Goal: Task Accomplishment & Management: Manage account settings

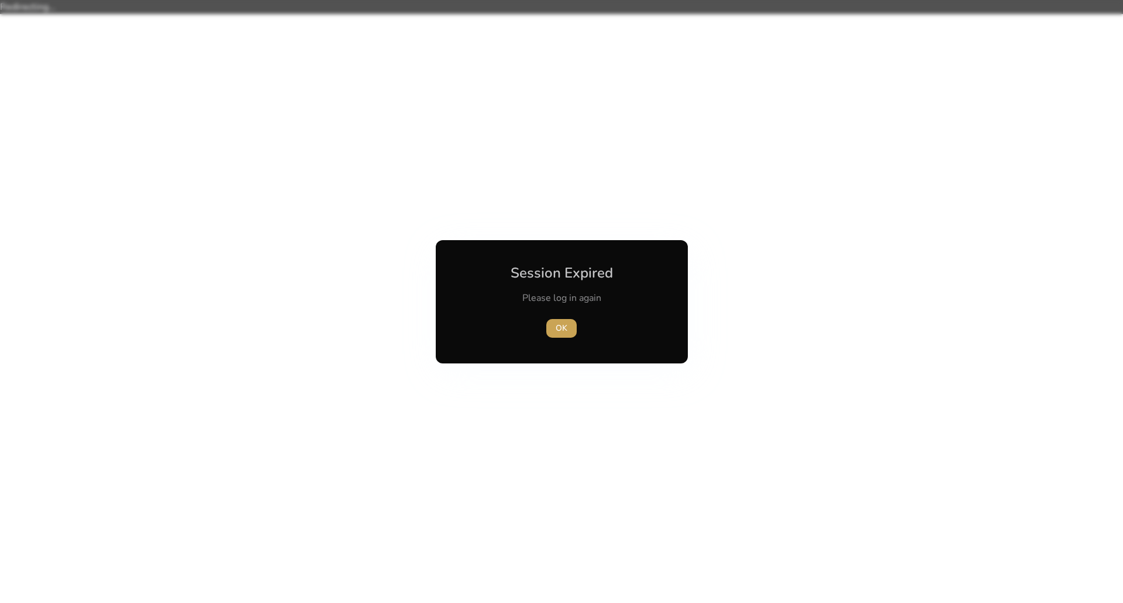
click at [563, 327] on span "OK" at bounding box center [562, 328] width 12 height 12
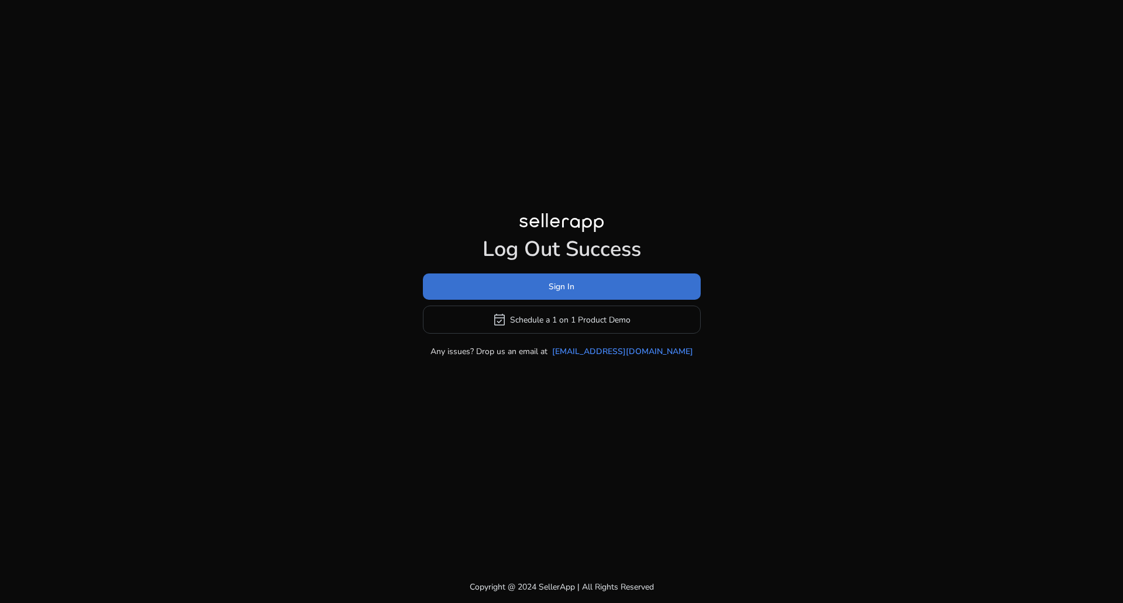
click at [563, 289] on span "Sign In" at bounding box center [561, 287] width 26 height 12
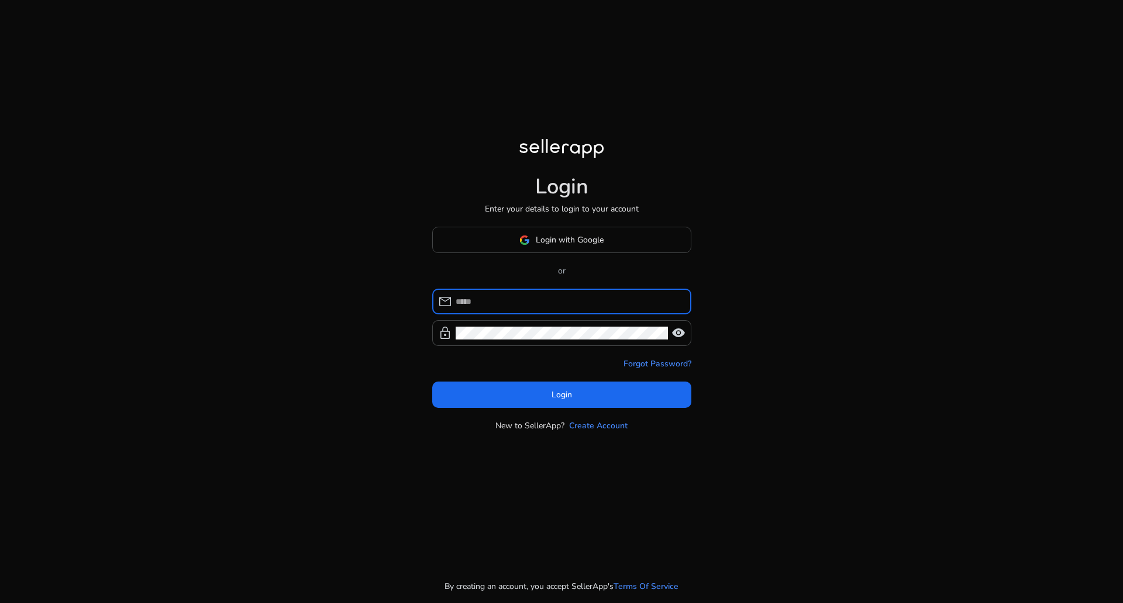
click at [534, 301] on input at bounding box center [569, 301] width 226 height 13
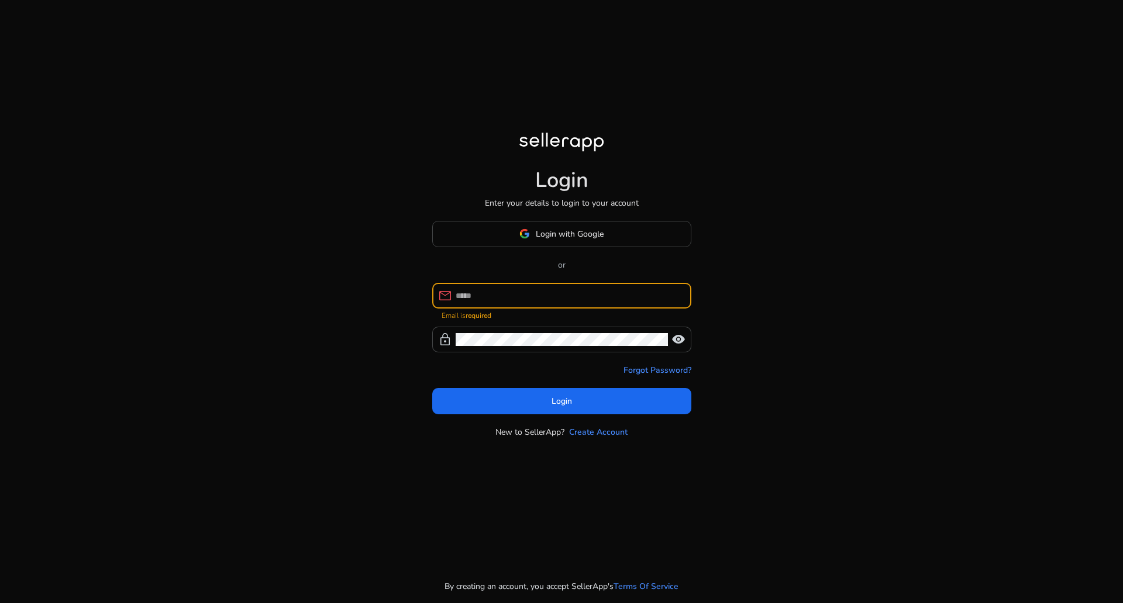
type input "**********"
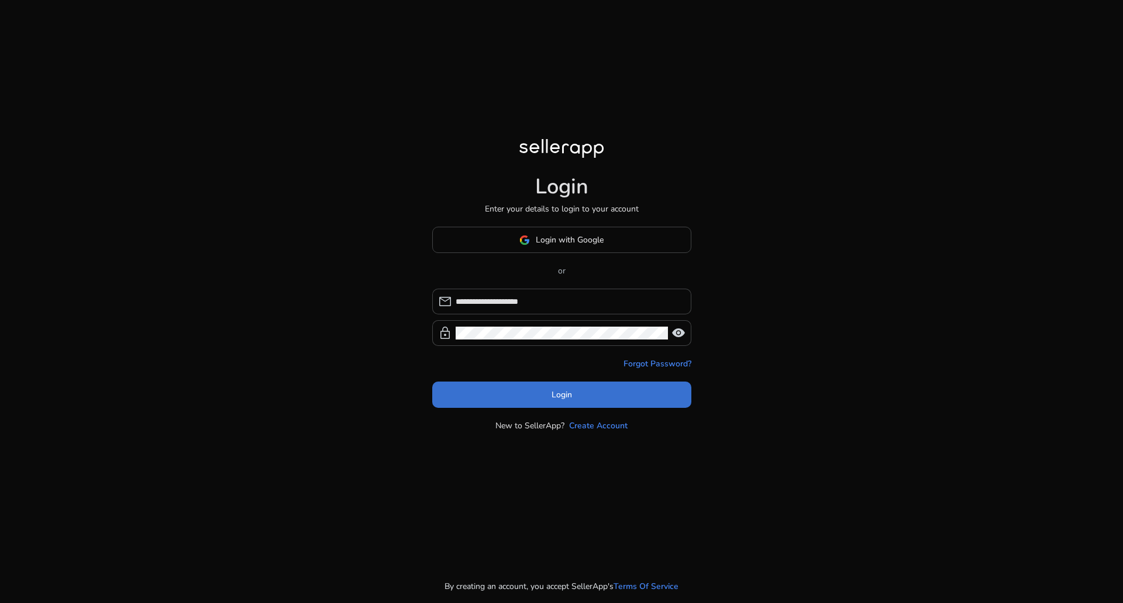
click at [525, 397] on span at bounding box center [561, 395] width 259 height 28
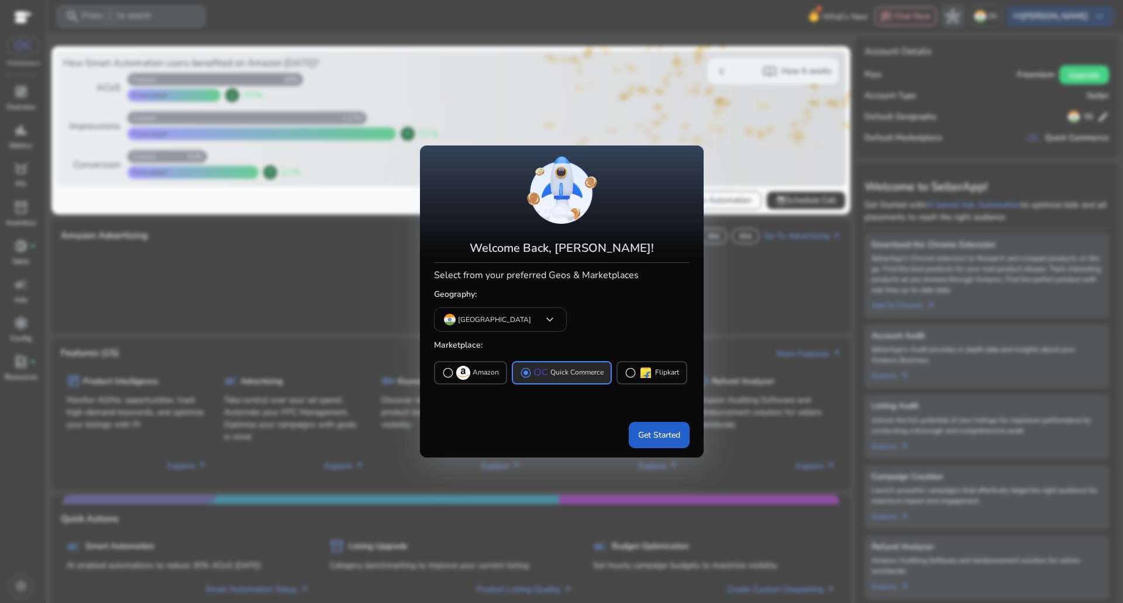
click at [665, 436] on span "Get Started" at bounding box center [659, 435] width 42 height 12
